Goal: Check status: Check status

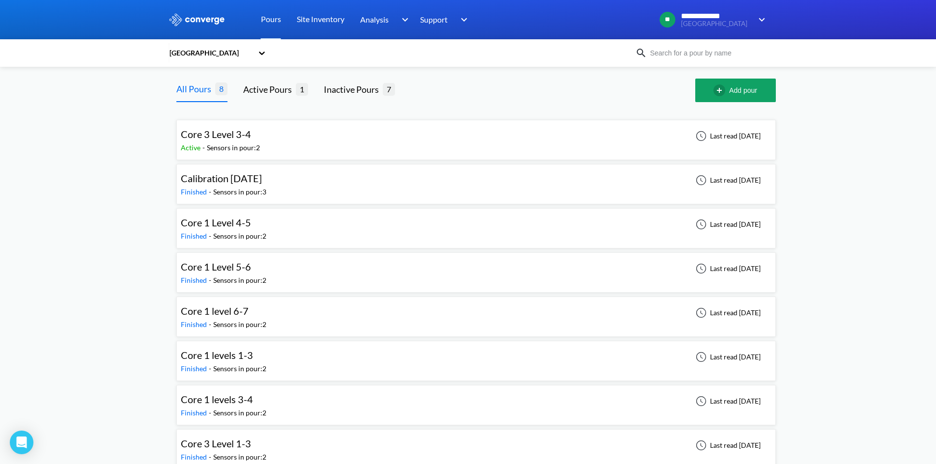
click at [292, 445] on div "Core 3 Level 1-3 Finished - Sensors in pour: 2 Last read [DATE]" at bounding box center [476, 449] width 590 height 31
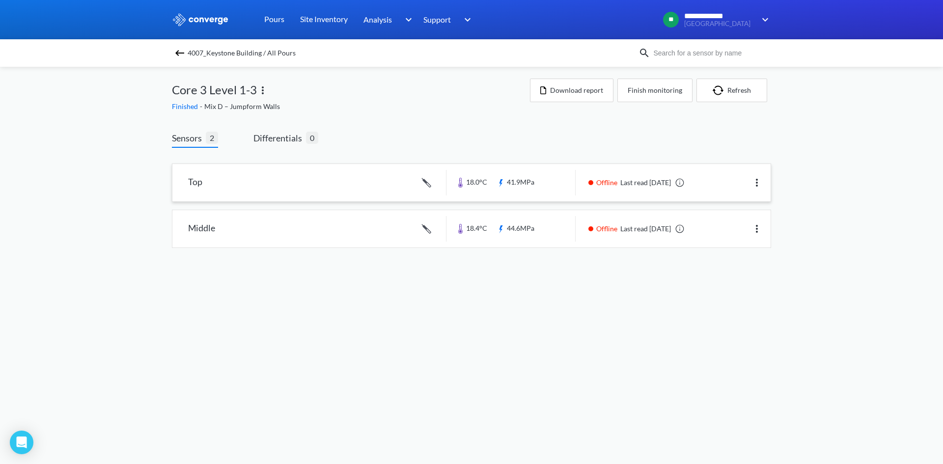
click at [286, 179] on link at bounding box center [471, 182] width 598 height 37
click at [257, 183] on link at bounding box center [471, 182] width 598 height 37
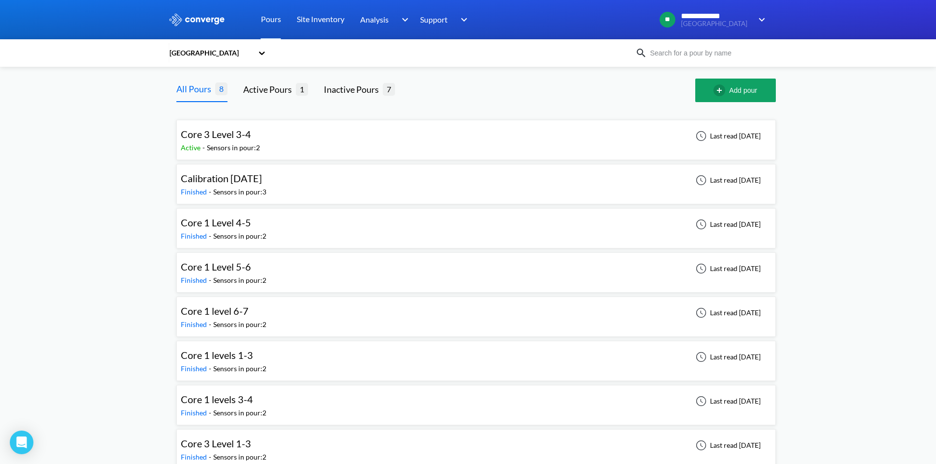
click at [308, 221] on div "Core 1 Level 4-5 Finished - Sensors in pour: 2 Last read [DATE]" at bounding box center [476, 228] width 590 height 31
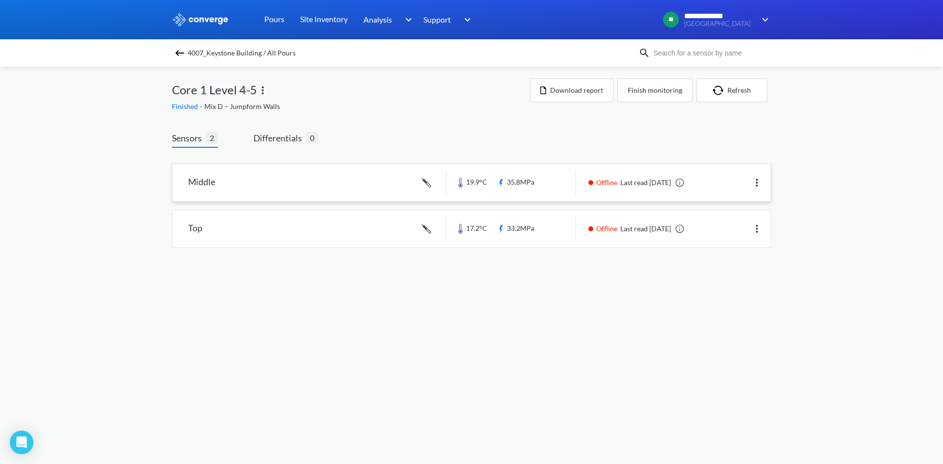
click at [308, 181] on link at bounding box center [471, 182] width 598 height 37
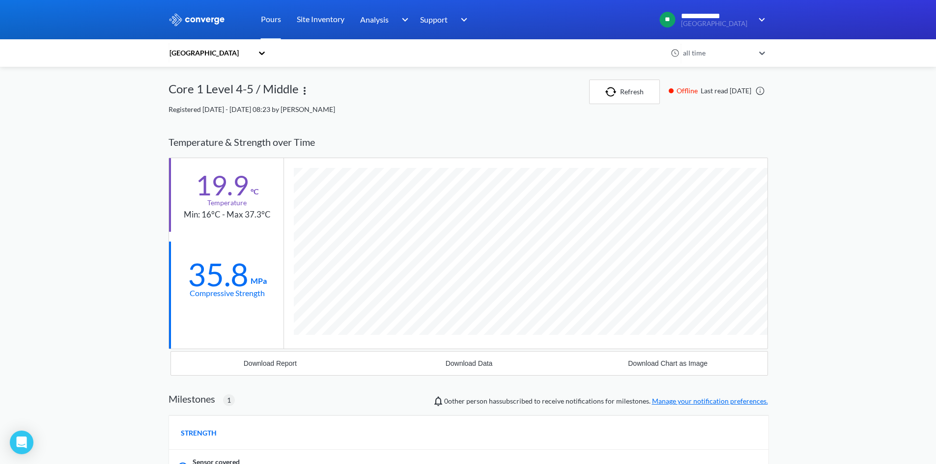
scroll to position [628, 599]
click at [309, 111] on span "Registered [DATE] - [DATE] 08:23 by [PERSON_NAME]" at bounding box center [251, 109] width 166 height 8
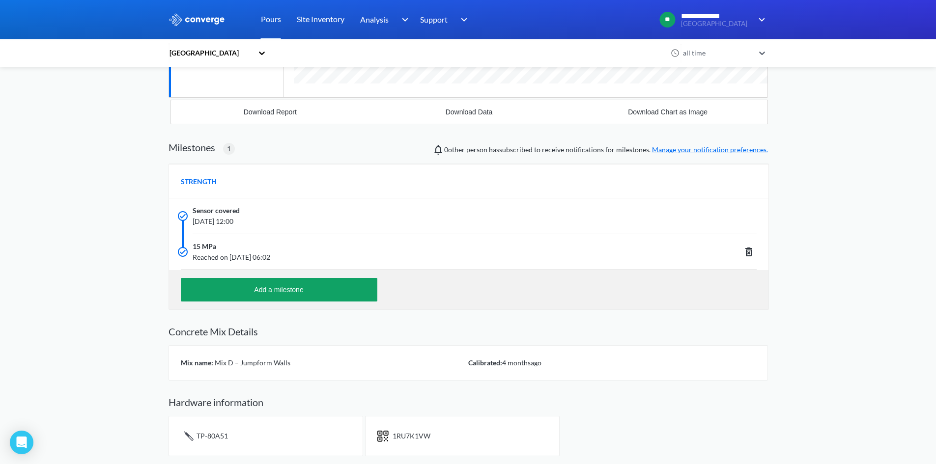
scroll to position [0, 0]
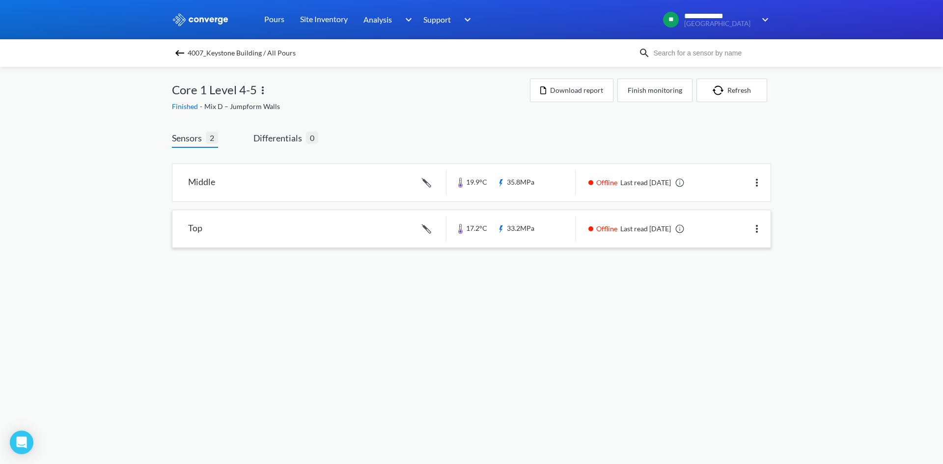
click at [275, 235] on link at bounding box center [471, 228] width 598 height 37
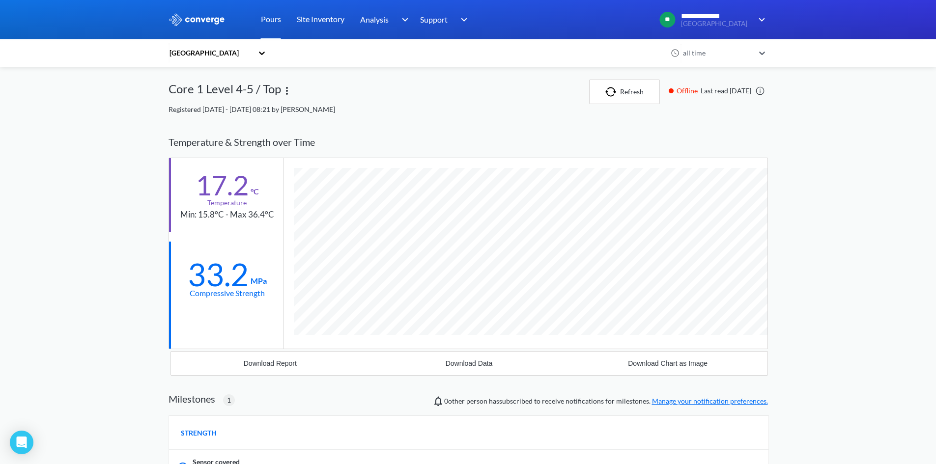
scroll to position [628, 599]
